Goal: Task Accomplishment & Management: Use online tool/utility

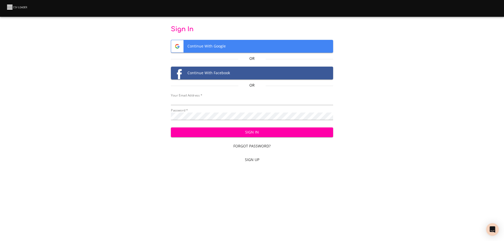
type input "bill@pittmandental.com"
click at [232, 132] on span "Sign In" at bounding box center [252, 132] width 154 height 7
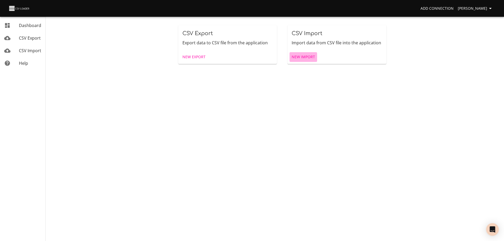
click at [302, 57] on span "New Import" at bounding box center [303, 57] width 23 height 7
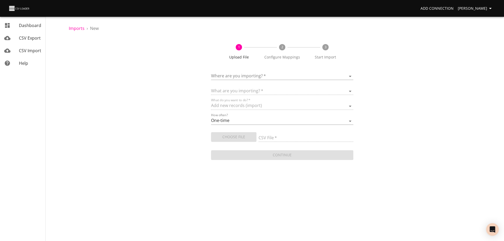
click at [252, 74] on body "Add Connection [PERSON_NAME] Dashboard CSV Export CSV Import Help Imports › New…" at bounding box center [252, 120] width 504 height 241
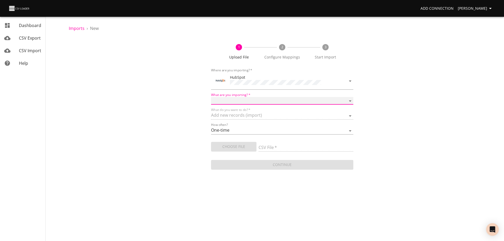
click at [244, 99] on select "Calls Companies Contacts Deals Emails Line items Meetings Notes Products Tasks …" at bounding box center [282, 101] width 142 height 8
select select "deals"
click at [211, 97] on select "Calls Companies Contacts Deals Emails Line items Meetings Notes Products Tasks …" at bounding box center [282, 101] width 142 height 8
click at [226, 148] on span "Choose File" at bounding box center [233, 147] width 37 height 7
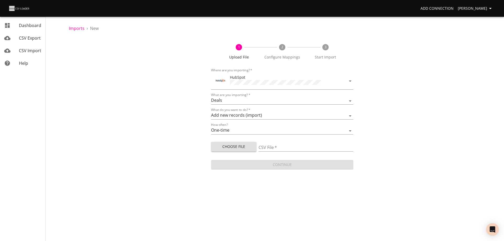
type input "Doctor Daily Sales 09182025.csv"
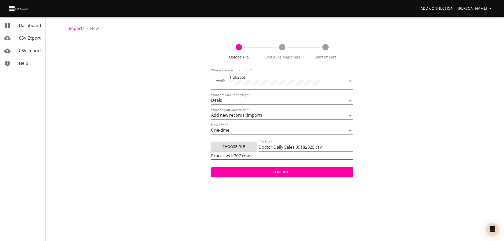
click at [278, 171] on span "Continue" at bounding box center [282, 172] width 134 height 7
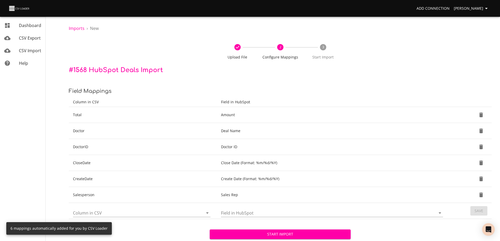
click at [282, 236] on span "Start Import" at bounding box center [280, 234] width 133 height 7
